Goal: Transaction & Acquisition: Purchase product/service

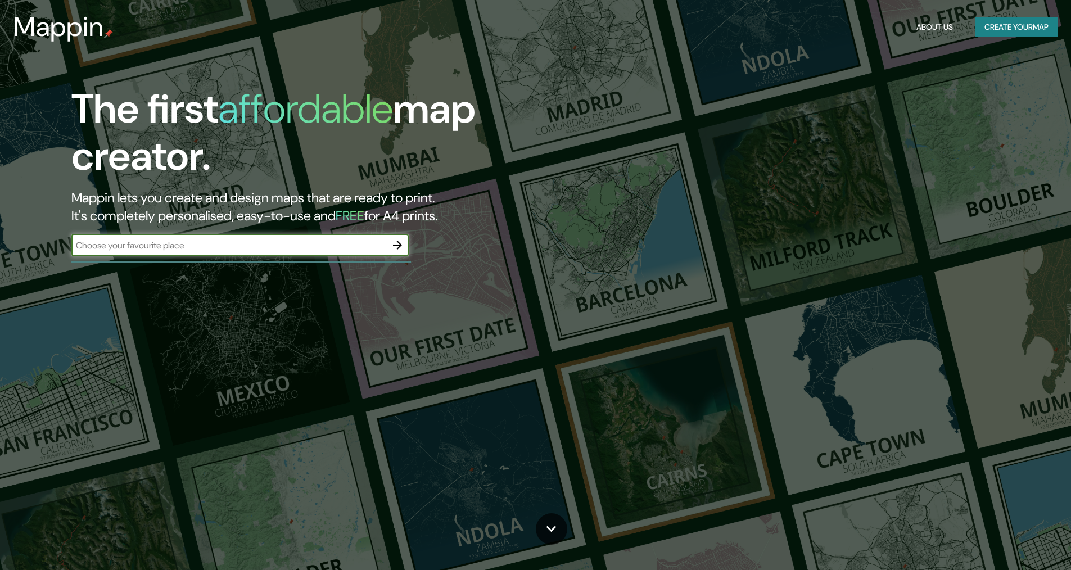
click at [242, 241] on input "text" at bounding box center [228, 245] width 315 height 13
type input "Huixquilucan [GEOGRAPHIC_DATA]"
drag, startPoint x: 399, startPoint y: 241, endPoint x: 720, endPoint y: 276, distance: 323.1
click at [399, 241] on icon "button" at bounding box center [397, 244] width 13 height 13
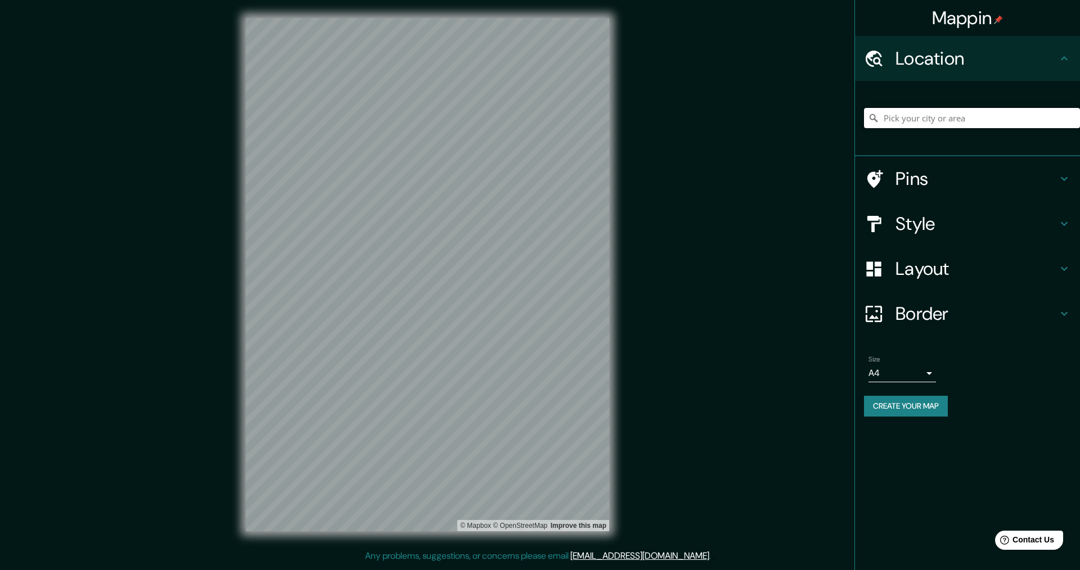
click at [901, 114] on input "Pick your city or area" at bounding box center [972, 118] width 216 height 20
click at [912, 120] on input "Pick your city or area" at bounding box center [972, 118] width 216 height 20
click at [1060, 224] on icon at bounding box center [1063, 223] width 13 height 13
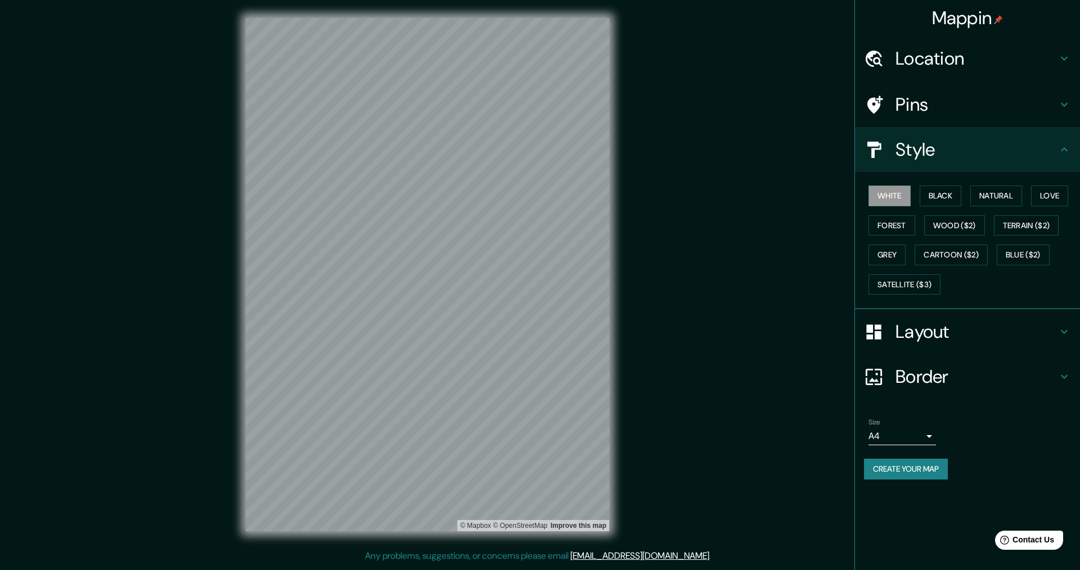
click at [1050, 289] on div "White Black Natural Love Forest Wood ($2) Terrain ($2) Grey Cartoon ($2) Blue (…" at bounding box center [972, 240] width 216 height 118
click at [891, 223] on button "Forest" at bounding box center [891, 225] width 47 height 21
click at [895, 198] on button "White" at bounding box center [889, 196] width 42 height 21
click at [917, 283] on button "Satellite ($3)" at bounding box center [904, 284] width 72 height 21
click at [1063, 106] on icon at bounding box center [1063, 104] width 13 height 13
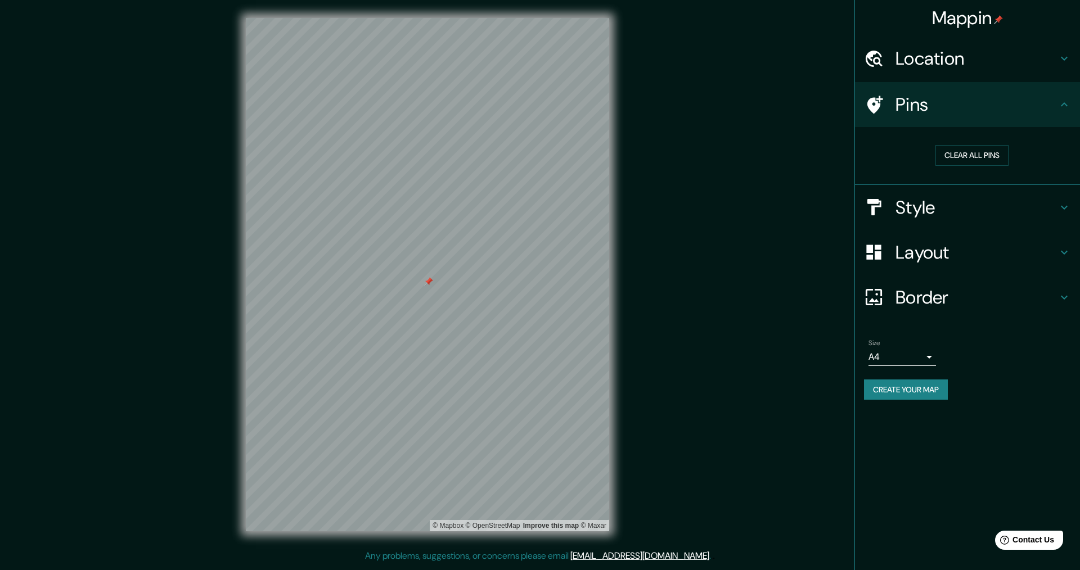
click at [912, 209] on h4 "Style" at bounding box center [976, 207] width 162 height 22
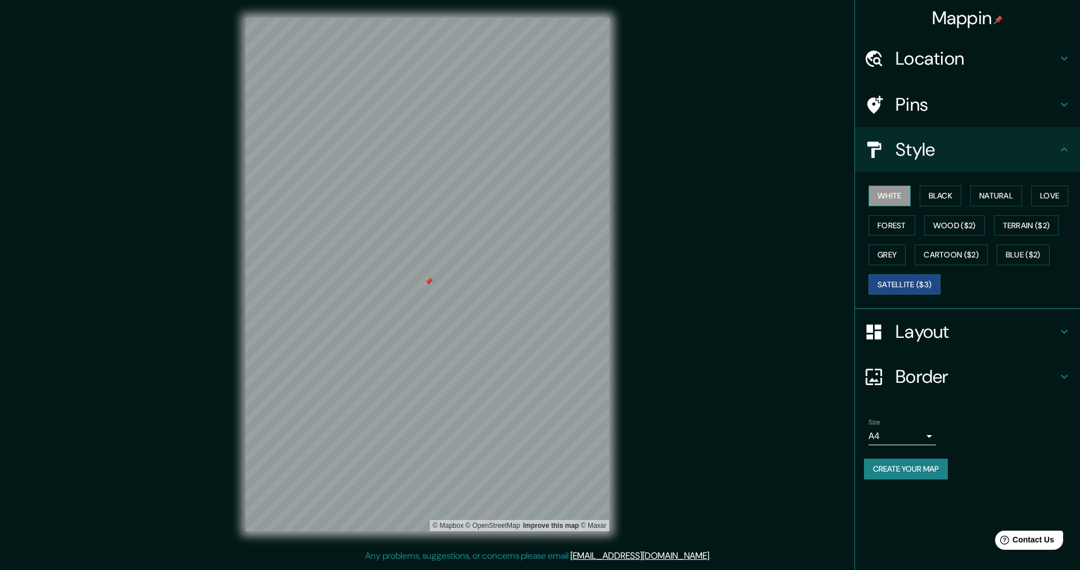
click at [897, 194] on button "White" at bounding box center [889, 196] width 42 height 21
click at [1050, 200] on button "Love" at bounding box center [1049, 196] width 37 height 21
click at [992, 194] on button "Natural" at bounding box center [996, 196] width 52 height 21
click at [1064, 59] on icon at bounding box center [1063, 58] width 13 height 13
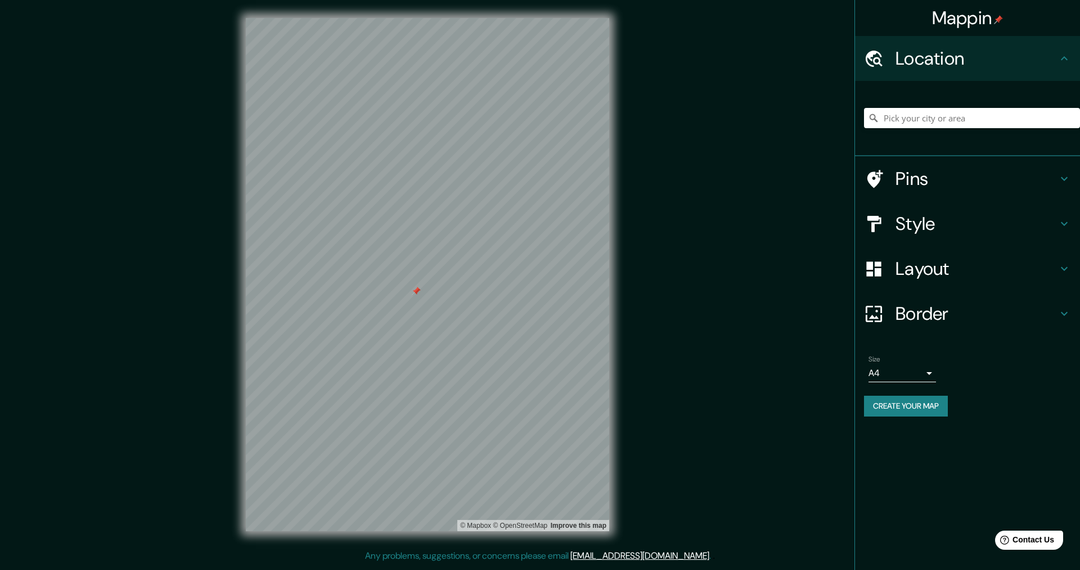
click at [1064, 60] on icon at bounding box center [1063, 58] width 13 height 13
drag, startPoint x: 1063, startPoint y: 58, endPoint x: 1066, endPoint y: 73, distance: 15.0
click at [1064, 58] on icon at bounding box center [1063, 58] width 13 height 13
click at [1064, 172] on div "Pins" at bounding box center [967, 178] width 225 height 45
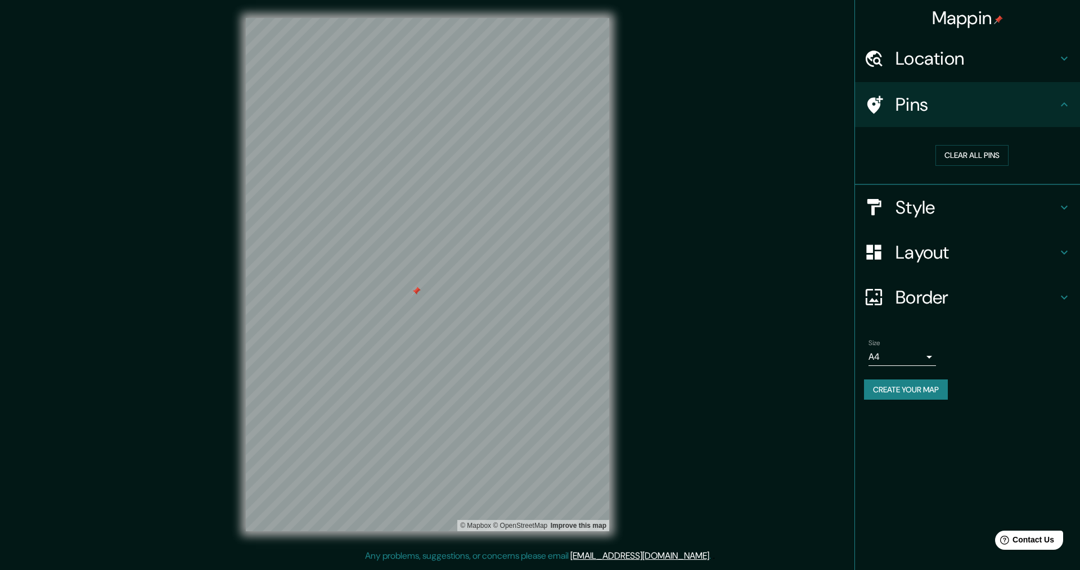
click at [1063, 252] on icon at bounding box center [1064, 252] width 7 height 4
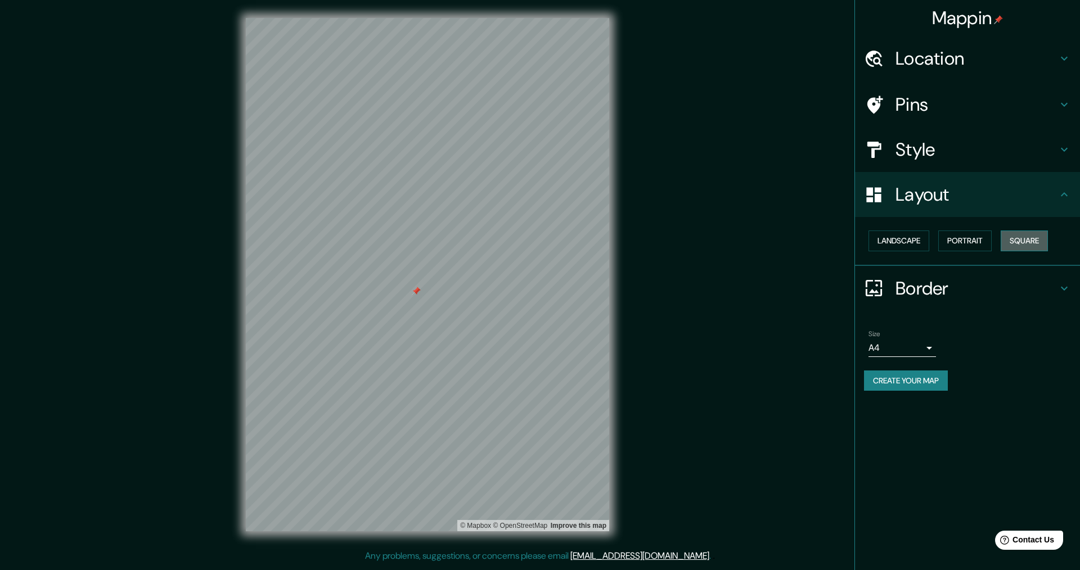
click at [1026, 238] on button "Square" at bounding box center [1024, 241] width 47 height 21
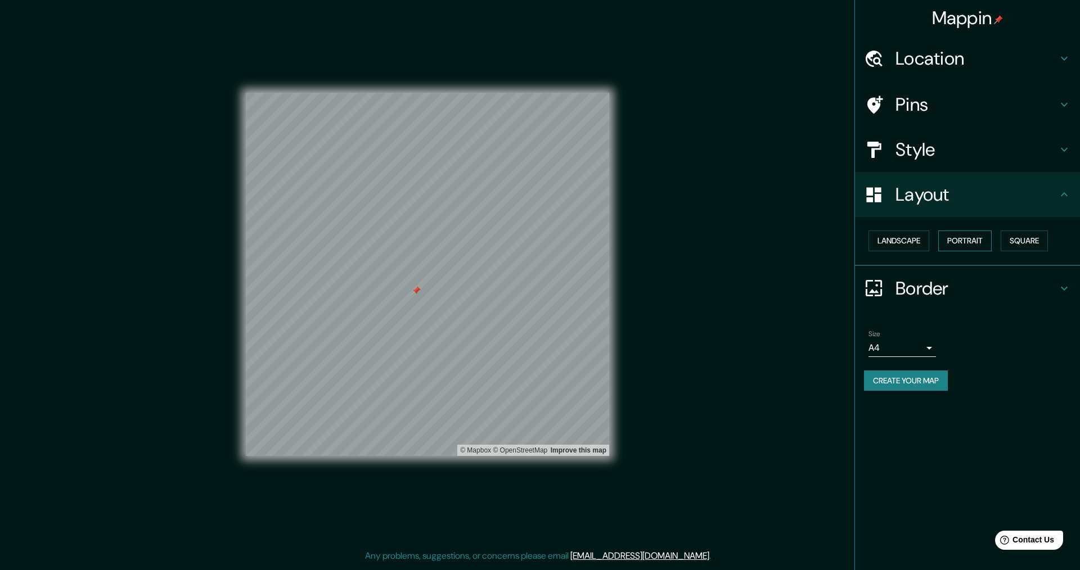
click at [977, 242] on button "Portrait" at bounding box center [964, 241] width 53 height 21
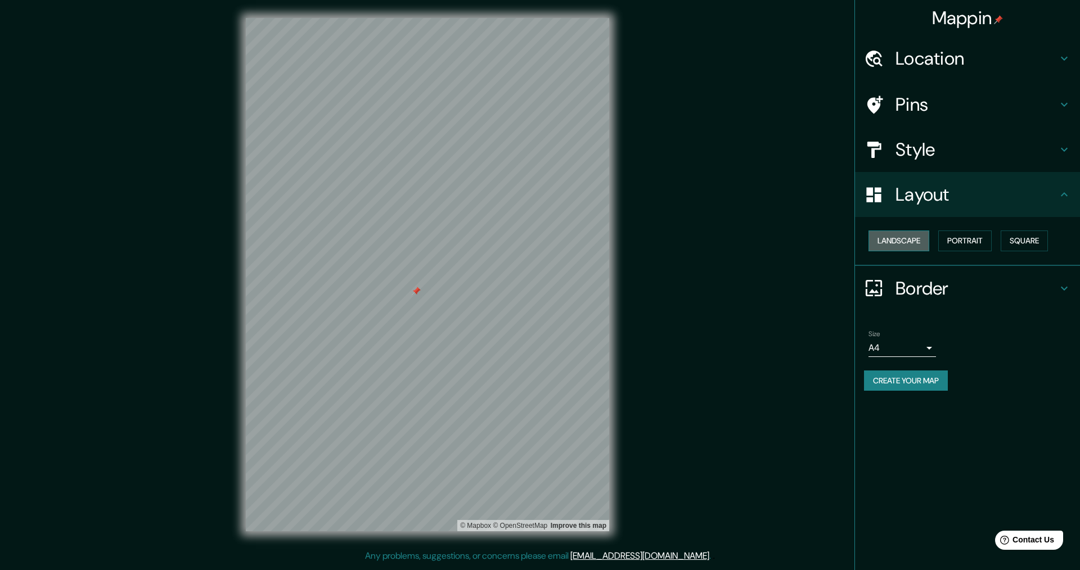
click at [918, 240] on button "Landscape" at bounding box center [898, 241] width 61 height 21
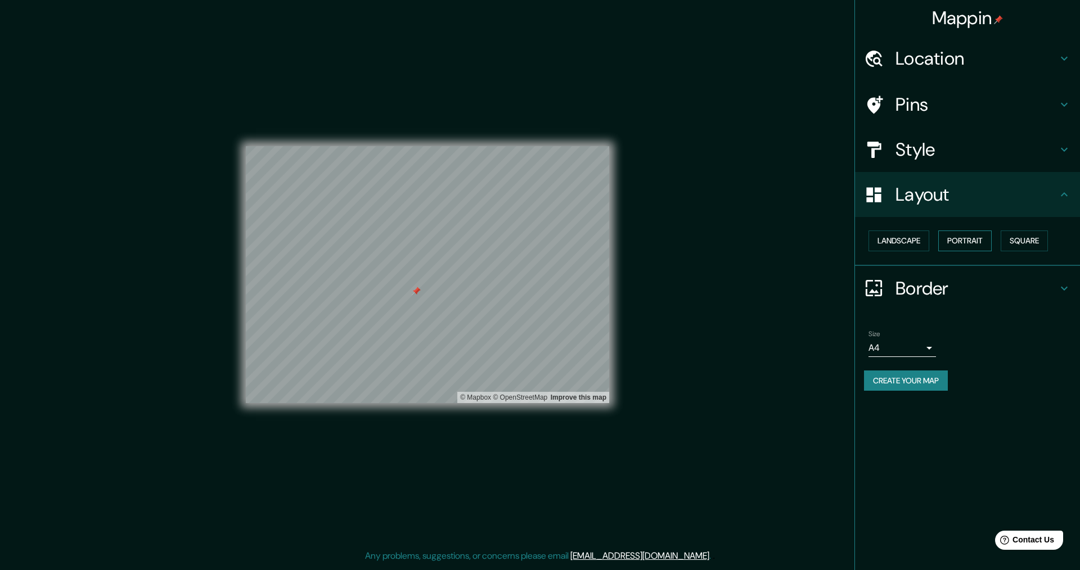
click at [986, 240] on button "Portrait" at bounding box center [964, 241] width 53 height 21
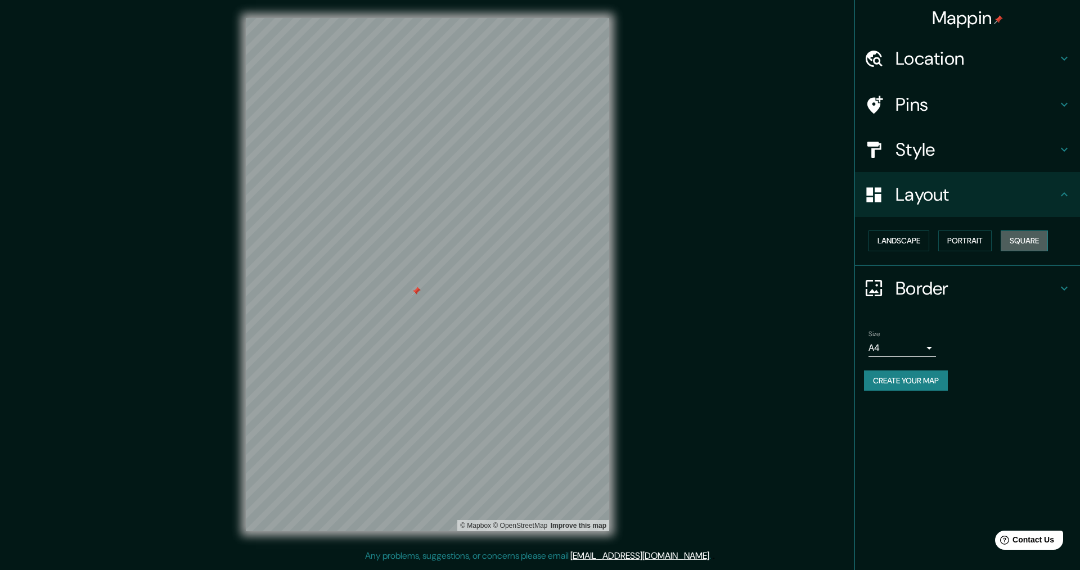
click at [1028, 243] on button "Square" at bounding box center [1024, 241] width 47 height 21
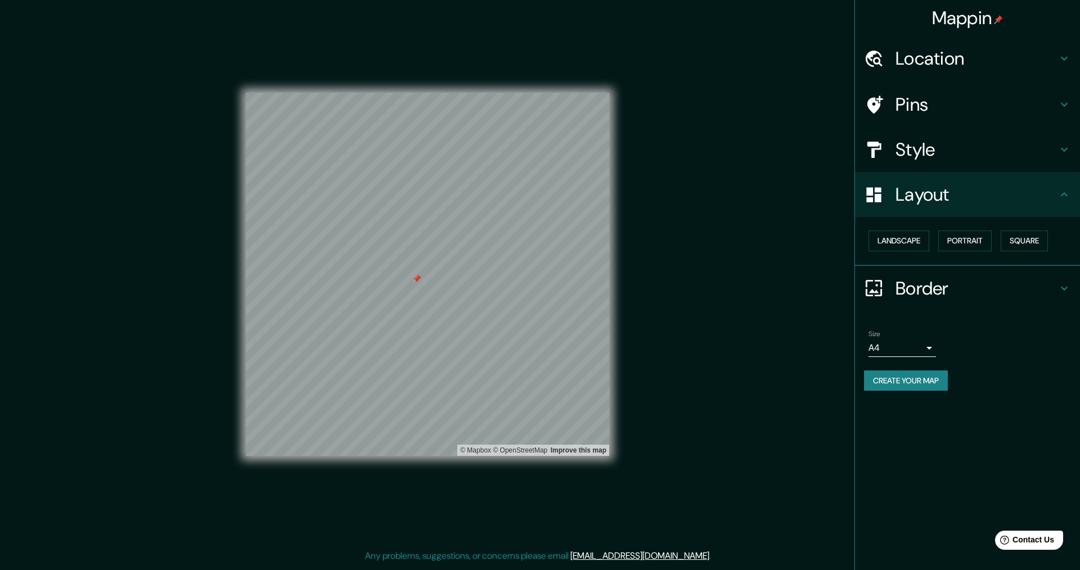
click at [922, 150] on h4 "Style" at bounding box center [976, 149] width 162 height 22
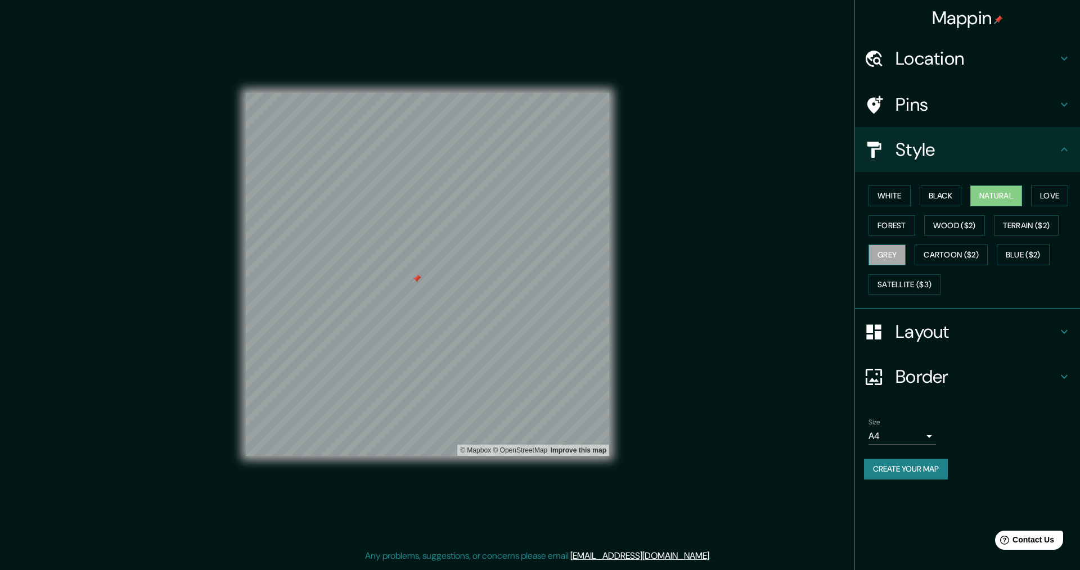
click at [894, 258] on button "Grey" at bounding box center [886, 255] width 37 height 21
